Goal: Register for event/course

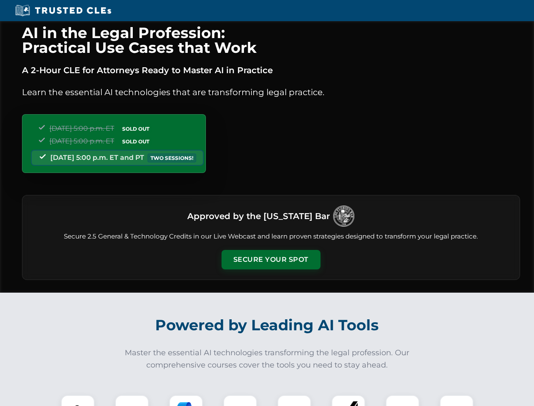
click at [271, 260] on button "Secure Your Spot" at bounding box center [271, 259] width 99 height 19
click at [78, 400] on img at bounding box center [78, 412] width 25 height 25
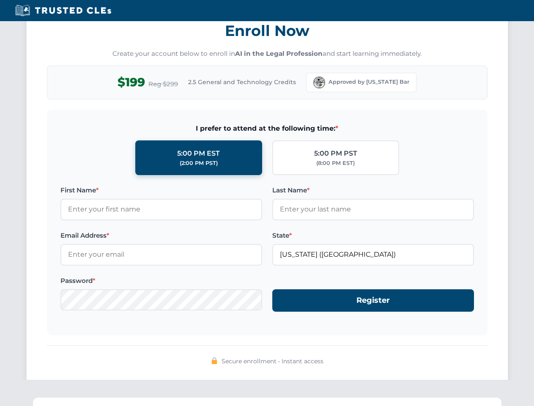
scroll to position [830, 0]
